Goal: Transaction & Acquisition: Purchase product/service

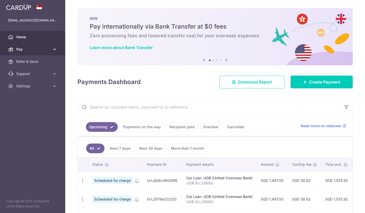
click at [52, 50] on icon at bounding box center [54, 49] width 5 height 5
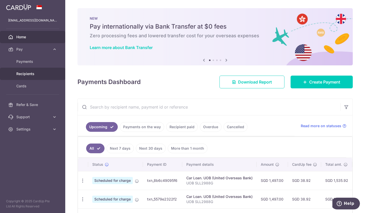
click at [30, 75] on span "Recipients" at bounding box center [33, 73] width 34 height 5
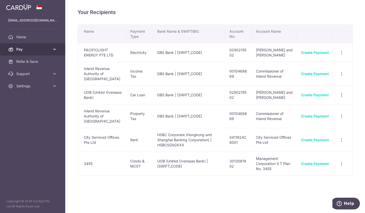
click at [53, 49] on icon at bounding box center [54, 49] width 5 height 5
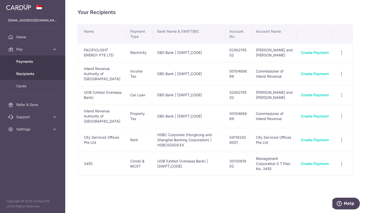
click at [42, 61] on span "Payments" at bounding box center [33, 61] width 34 height 5
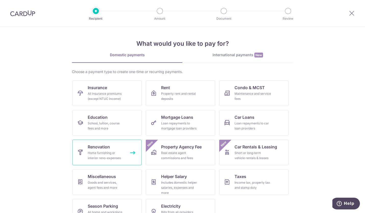
click at [103, 155] on div "Home furnishing or interior reno-expenses" at bounding box center [106, 155] width 37 height 10
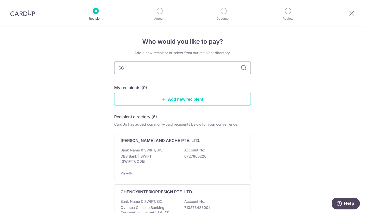
type input "SG in"
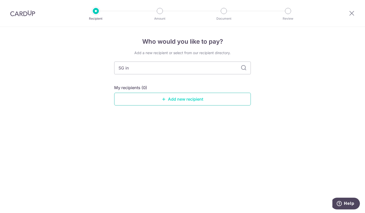
click at [168, 100] on link "Add new recipient" at bounding box center [182, 99] width 137 height 13
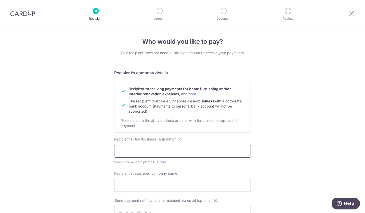
click at [151, 152] on input "text" at bounding box center [182, 151] width 137 height 13
type input "202032397K"
click at [163, 163] on link "here" at bounding box center [163, 162] width 7 height 4
click at [164, 183] on input "Recipient’s registered company name" at bounding box center [182, 185] width 137 height 13
type input "SG INTERIOR DESIGN PTE LTD"
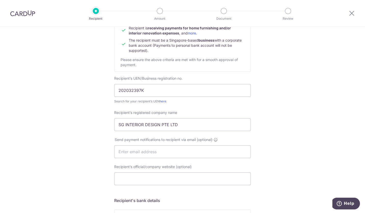
scroll to position [61, 0]
click at [167, 153] on input "text" at bounding box center [182, 151] width 137 height 13
type input "stvming@yahoo.com.sg"
type input "Steven Ming / Sakal Real Estate Partners Pte Ltd"
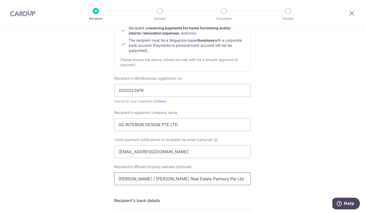
drag, startPoint x: 225, startPoint y: 178, endPoint x: 100, endPoint y: 179, distance: 125.3
click at [100, 179] on div "Who would you like to pay? Your recipient does not need a CardUp account to rec…" at bounding box center [182, 158] width 365 height 384
click at [288, 160] on div "Who would you like to pay? Your recipient does not need a CardUp account to rec…" at bounding box center [182, 158] width 365 height 384
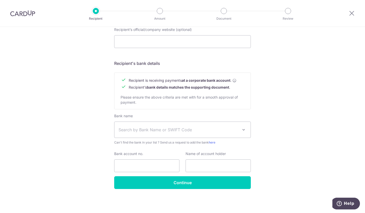
scroll to position [198, 0]
click at [212, 134] on span "Search by Bank Name or SWIFT Code" at bounding box center [183, 130] width 136 height 16
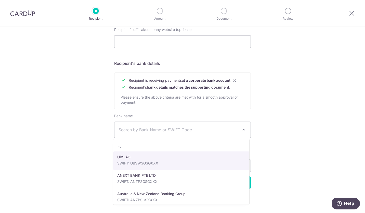
click at [177, 131] on span "Search by Bank Name or SWIFT Code" at bounding box center [179, 130] width 120 height 6
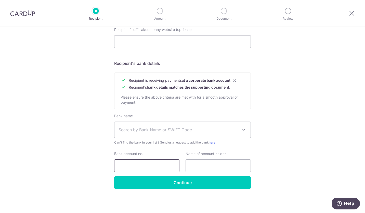
click at [141, 164] on input "Bank account no." at bounding box center [146, 165] width 65 height 13
click at [252, 131] on div "Who would you like to pay? Your recipient does not need a CardUp account to rec…" at bounding box center [182, 21] width 365 height 384
click at [236, 130] on span "Search by Bank Name or SWIFT Code" at bounding box center [179, 130] width 120 height 6
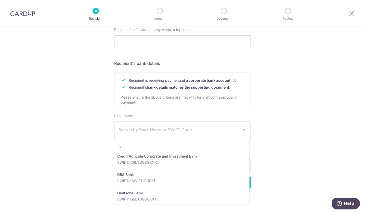
scroll to position [433, 0]
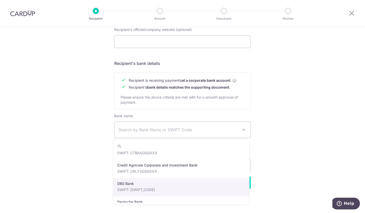
select select "6"
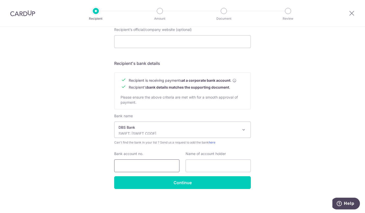
click at [143, 166] on input "Bank account no." at bounding box center [146, 165] width 65 height 13
type input "0720293070"
click at [214, 166] on input "text" at bounding box center [218, 165] width 65 height 13
click at [270, 170] on div "Who would you like to pay? Your recipient does not need a CardUp account to rec…" at bounding box center [182, 21] width 365 height 384
drag, startPoint x: 203, startPoint y: 167, endPoint x: 183, endPoint y: 168, distance: 19.9
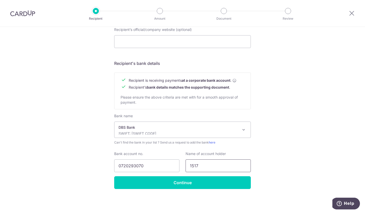
click at [184, 168] on div "Name of account holder 1517" at bounding box center [218, 161] width 71 height 21
type input "s"
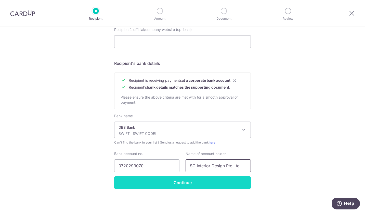
type input "SG Interior Design Pte Ltd"
click at [185, 184] on input "Continue" at bounding box center [182, 182] width 137 height 13
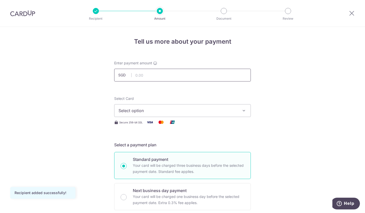
click at [204, 78] on input "text" at bounding box center [182, 75] width 137 height 13
type input "28,750.00"
click at [237, 111] on button "Select option" at bounding box center [182, 110] width 137 height 13
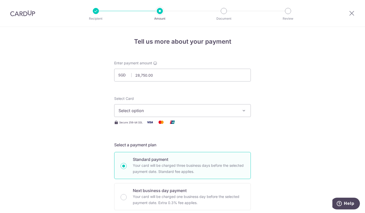
click at [233, 112] on span "Select option" at bounding box center [178, 110] width 119 height 6
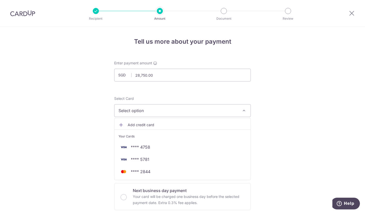
click at [131, 126] on span "Add credit card" at bounding box center [187, 124] width 119 height 5
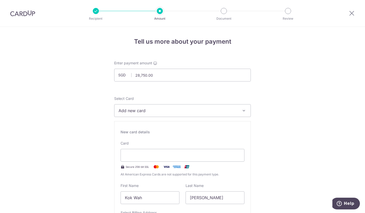
click at [148, 113] on span "Add new card" at bounding box center [178, 110] width 119 height 6
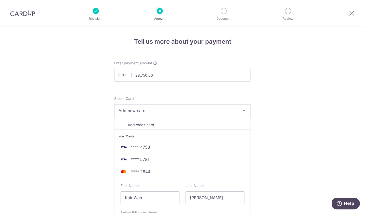
click at [142, 127] on span "Add credit card" at bounding box center [187, 124] width 119 height 5
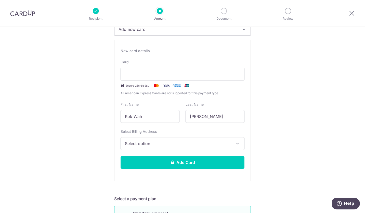
scroll to position [91, 0]
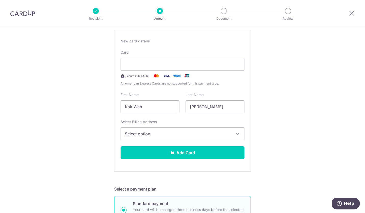
click at [234, 132] on button "Select option" at bounding box center [183, 133] width 124 height 13
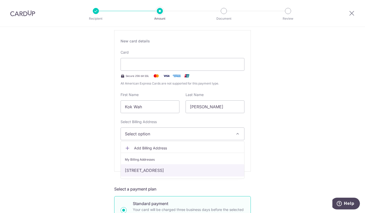
click at [219, 170] on link "33 Amber Gardens, #21-05, Singapore, Singapore-439968" at bounding box center [183, 170] width 124 height 12
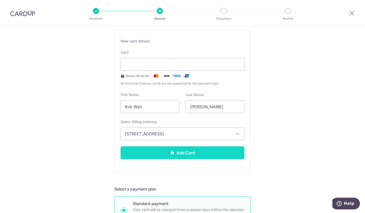
click at [209, 155] on button "Add Card" at bounding box center [183, 152] width 124 height 13
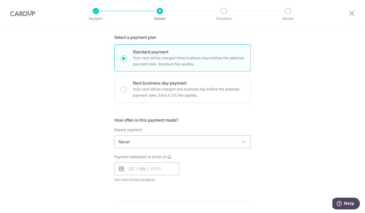
scroll to position [121, 0]
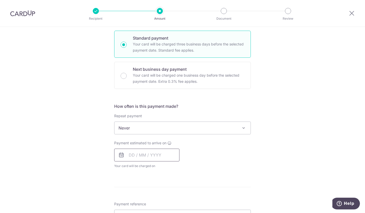
click at [128, 155] on input "text" at bounding box center [146, 155] width 65 height 13
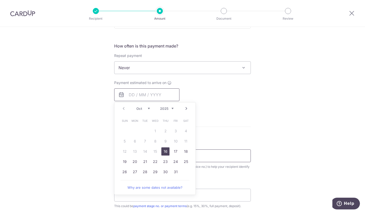
scroll to position [183, 0]
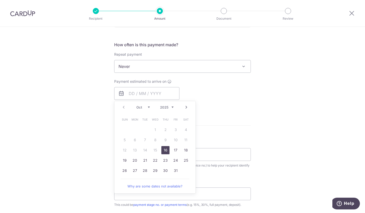
click at [167, 152] on link "16" at bounding box center [166, 150] width 8 height 8
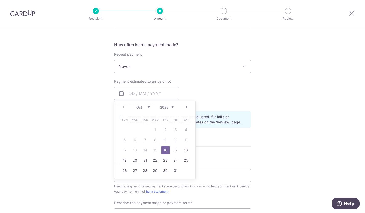
type input "16/10/2025"
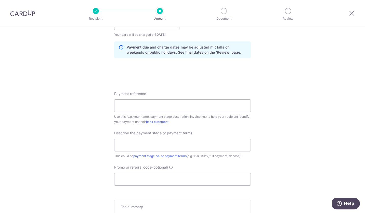
scroll to position [266, 0]
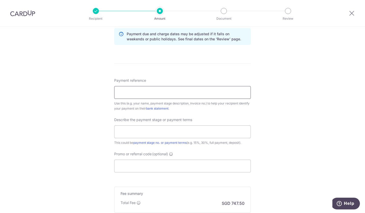
click at [185, 94] on input "Payment reference" at bounding box center [182, 92] width 137 height 13
drag, startPoint x: 154, startPoint y: 94, endPoint x: 140, endPoint y: 95, distance: 13.5
click at [140, 95] on input "Home Reno 50%" at bounding box center [182, 92] width 137 height 13
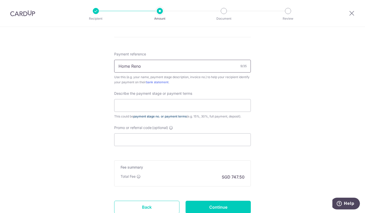
scroll to position [294, 0]
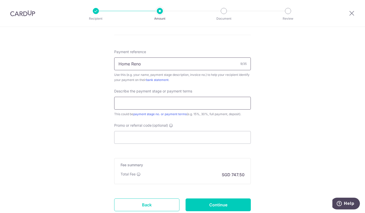
type input "Home Reno"
click at [148, 104] on input "text" at bounding box center [182, 103] width 137 height 13
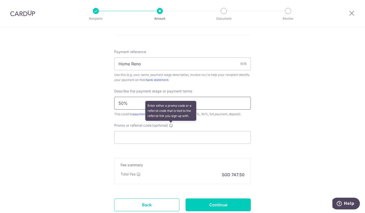
type input "50%"
click at [171, 126] on icon at bounding box center [171, 125] width 4 height 4
click at [171, 131] on input "Promo or referral code (optional) Enter either a promo code or a referral code …" at bounding box center [182, 137] width 137 height 13
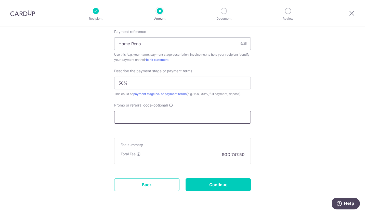
scroll to position [331, 0]
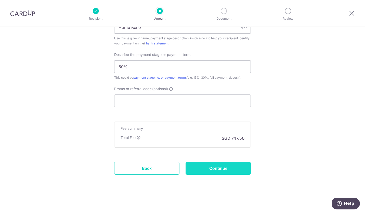
click at [209, 172] on input "Continue" at bounding box center [218, 168] width 65 height 13
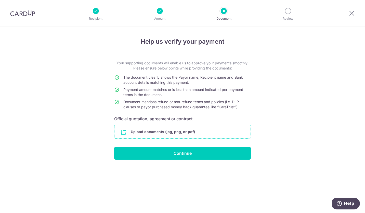
click at [171, 133] on input "file" at bounding box center [183, 131] width 136 height 13
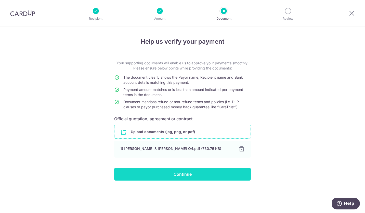
click at [188, 178] on input "Continue" at bounding box center [182, 174] width 137 height 13
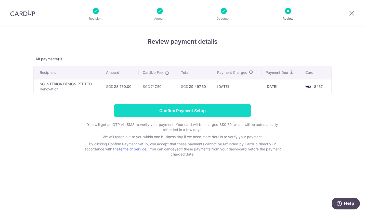
click at [176, 111] on input "Confirm Payment Setup" at bounding box center [182, 110] width 137 height 13
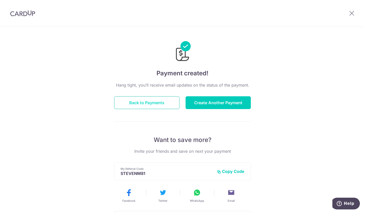
click at [153, 104] on button "Back to Payments" at bounding box center [146, 102] width 65 height 13
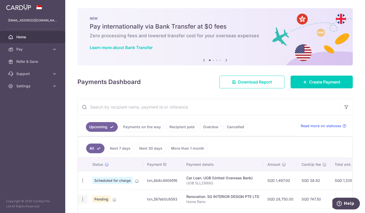
click at [84, 200] on icon "button" at bounding box center [82, 199] width 5 height 5
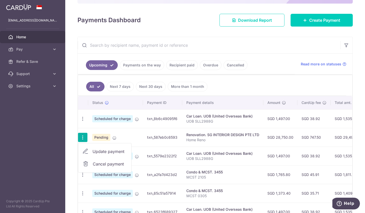
scroll to position [65, 0]
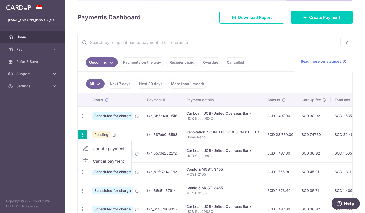
click at [200, 133] on div "Renovation. SG INTERIOR DESIGN PTE LTD" at bounding box center [223, 131] width 73 height 5
drag, startPoint x: 212, startPoint y: 132, endPoint x: 300, endPoint y: 131, distance: 88.3
click at [213, 132] on div "Renovation. SG INTERIOR DESIGN PTE LTD" at bounding box center [223, 131] width 73 height 5
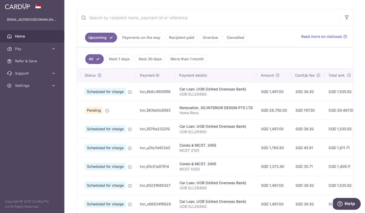
scroll to position [86, 0]
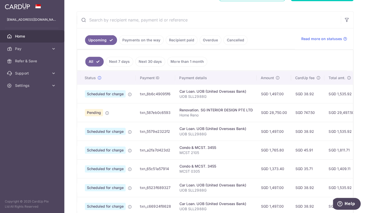
click at [108, 95] on span "Scheduled for charge" at bounding box center [106, 94] width 41 height 7
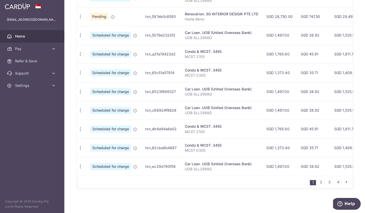
scroll to position [0, 0]
click at [84, 52] on icon "button" at bounding box center [82, 54] width 5 height 5
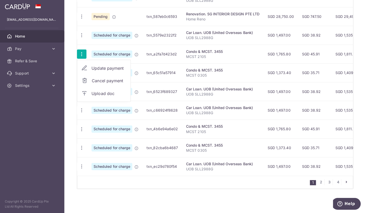
click at [101, 67] on span "Update payment" at bounding box center [110, 69] width 35 height 6
radio input "true"
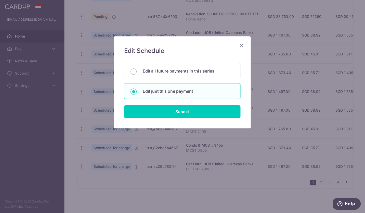
click at [241, 46] on icon "Close" at bounding box center [242, 46] width 6 height 6
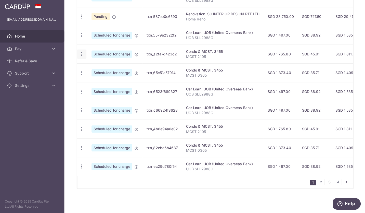
click at [84, 53] on icon "button" at bounding box center [82, 54] width 5 height 5
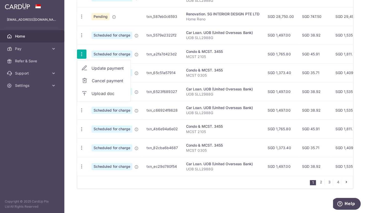
click at [105, 66] on span "Update payment" at bounding box center [110, 69] width 35 height 6
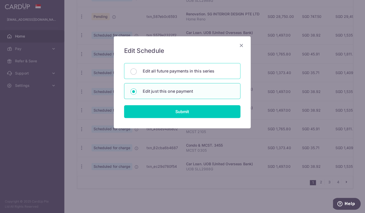
click at [160, 73] on p "Edit all future payments in this series" at bounding box center [188, 71] width 91 height 6
click at [137, 73] on input "Edit all future payments in this series" at bounding box center [134, 72] width 6 height 6
radio input "true"
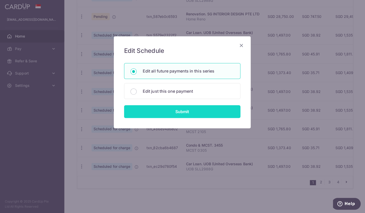
click at [171, 113] on input "Submit" at bounding box center [183, 111] width 116 height 13
radio input "true"
type input "1,765.80"
type input "MCST 2105"
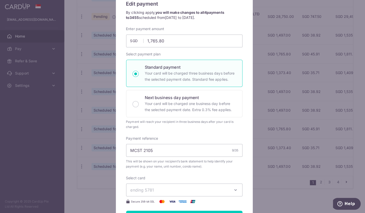
scroll to position [69, 0]
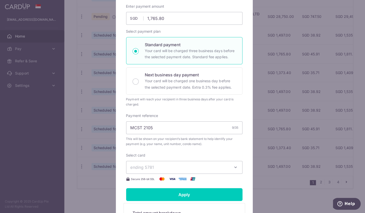
click at [224, 168] on span "ending 5781" at bounding box center [180, 167] width 98 height 6
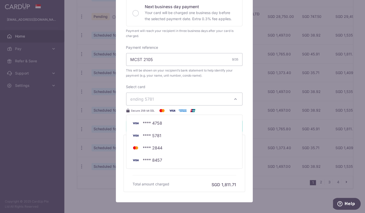
scroll to position [138, 0]
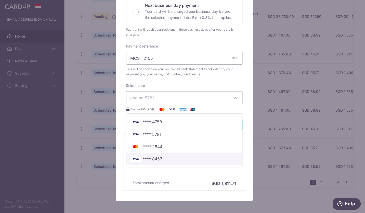
click at [161, 159] on span "**** 8457" at bounding box center [184, 159] width 107 height 6
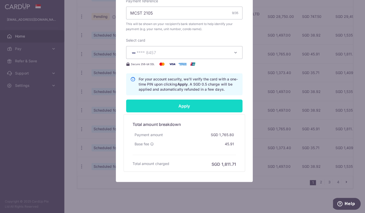
scroll to position [189, 0]
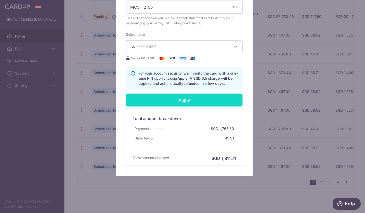
click at [182, 100] on input "Apply" at bounding box center [185, 100] width 116 height 13
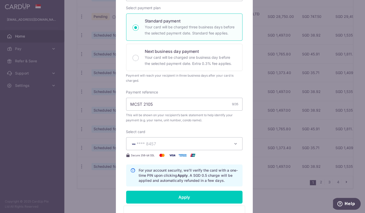
scroll to position [0, 0]
type input "Successfully Applied"
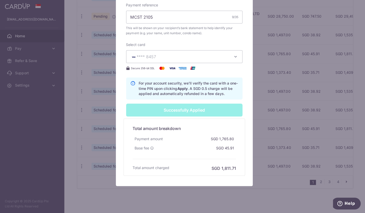
scroll to position [199, 0]
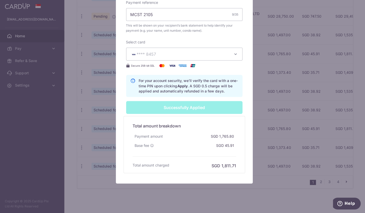
click at [235, 202] on div "Edit payment By clicking apply, you will make changes to all 4 payments to 3455…" at bounding box center [182, 106] width 365 height 213
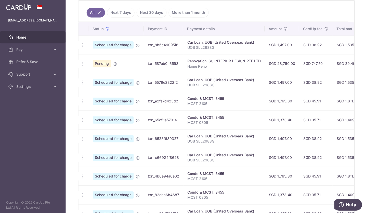
scroll to position [142, 0]
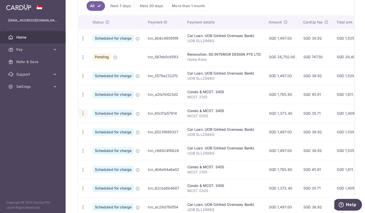
click at [83, 114] on icon "button" at bounding box center [82, 112] width 5 height 5
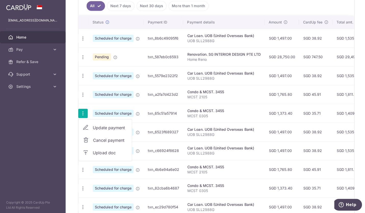
click at [97, 124] on span "Update payment" at bounding box center [110, 127] width 35 height 6
radio input "true"
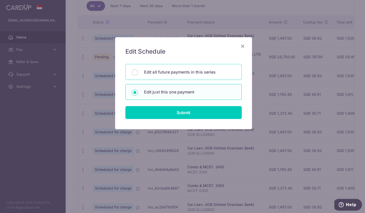
click at [155, 73] on p "Edit all future payments in this series" at bounding box center [188, 71] width 91 height 6
click at [137, 73] on input "Edit all future payments in this series" at bounding box center [134, 72] width 6 height 6
radio input "true"
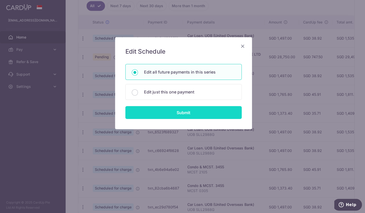
click at [172, 110] on input "Submit" at bounding box center [183, 111] width 116 height 13
radio input "true"
type input "1,373.40"
type input "MCST 0305"
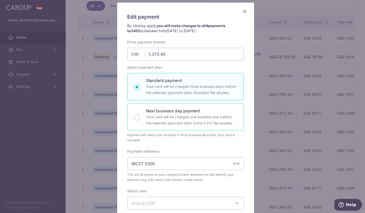
scroll to position [61, 0]
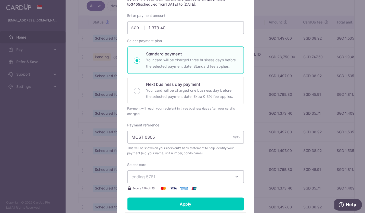
drag, startPoint x: 228, startPoint y: 172, endPoint x: 229, endPoint y: 175, distance: 2.9
click at [228, 173] on button "ending 5781" at bounding box center [185, 175] width 116 height 13
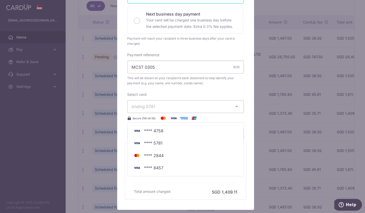
scroll to position [131, 0]
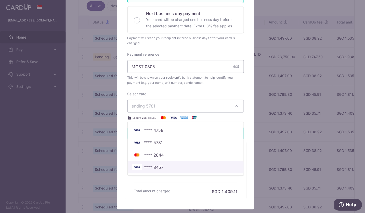
click at [151, 165] on span "**** 8457" at bounding box center [152, 166] width 19 height 6
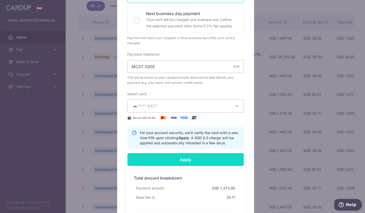
click at [187, 158] on input "Apply" at bounding box center [185, 158] width 116 height 13
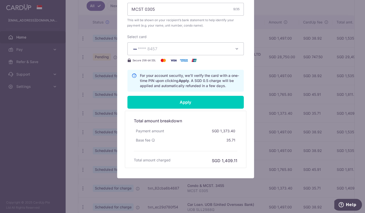
type input "Successfully Applied"
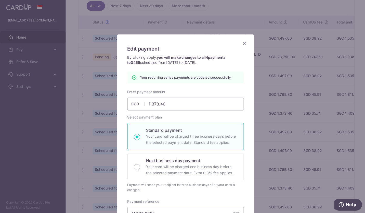
scroll to position [0, 0]
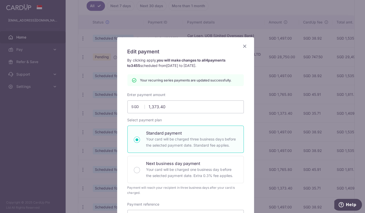
click at [242, 45] on icon "Close" at bounding box center [244, 46] width 6 height 6
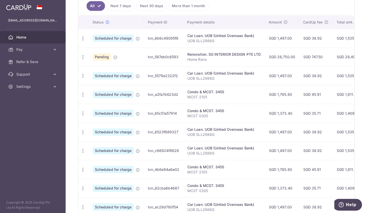
scroll to position [8, 0]
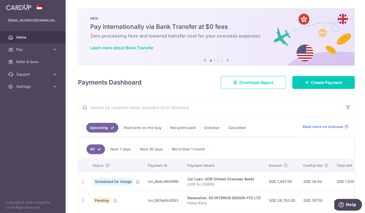
click at [150, 127] on link "Payments on the way" at bounding box center [142, 127] width 44 height 10
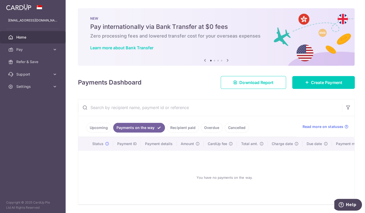
click at [187, 126] on link "Recipient paid" at bounding box center [182, 127] width 32 height 10
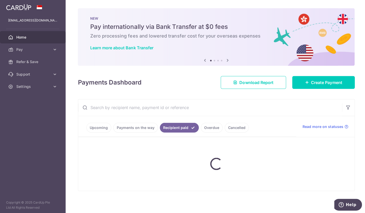
click at [208, 126] on link "Overdue" at bounding box center [211, 127] width 22 height 10
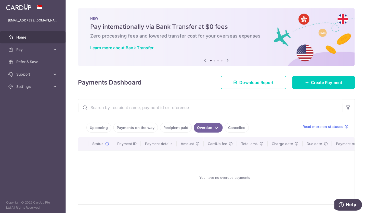
click at [103, 128] on link "Upcoming" at bounding box center [98, 127] width 25 height 10
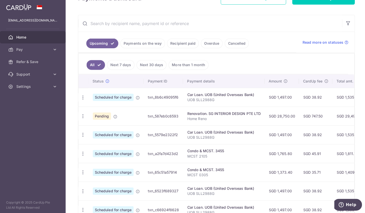
scroll to position [75, 0]
